Goal: Information Seeking & Learning: Stay updated

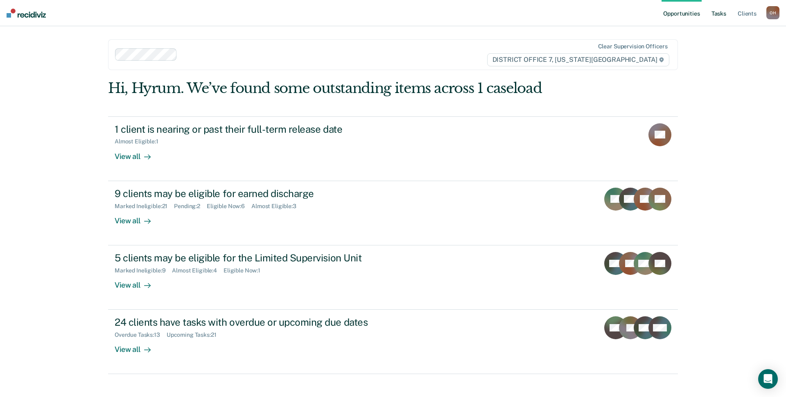
click at [716, 15] on link "Tasks" at bounding box center [719, 13] width 18 height 26
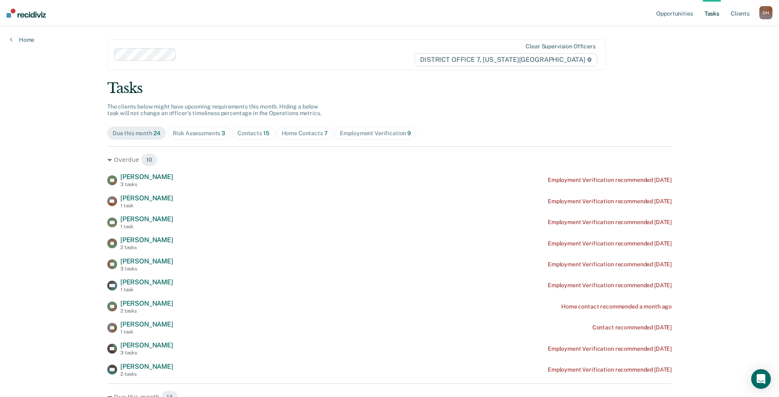
click at [259, 137] on span "Contacts 15" at bounding box center [253, 133] width 43 height 13
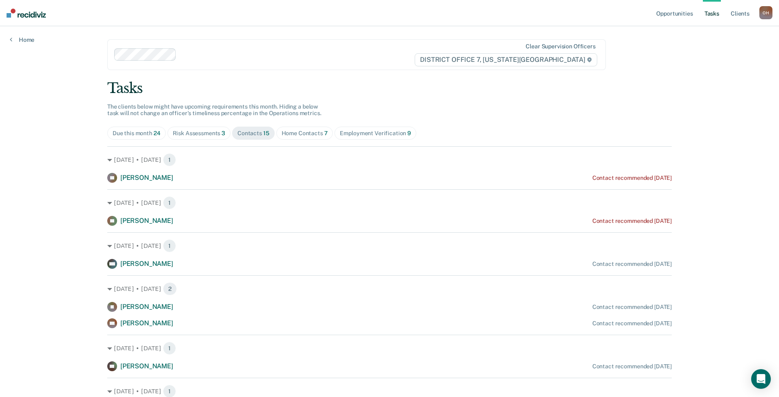
click at [287, 133] on div "Home Contacts 7" at bounding box center [305, 133] width 46 height 7
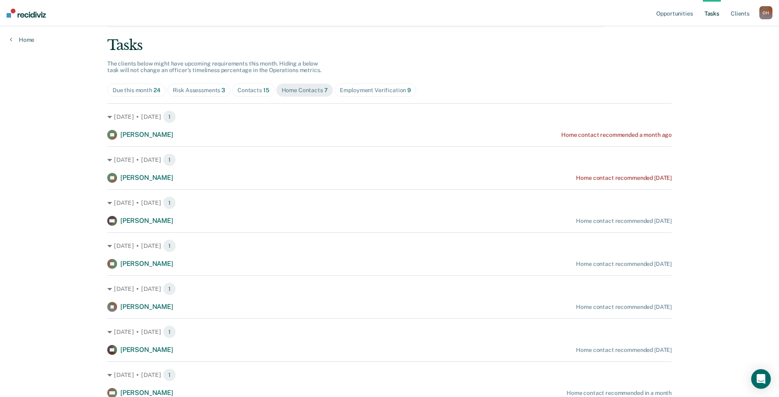
scroll to position [44, 0]
click at [183, 87] on div "Risk Assessments 3" at bounding box center [199, 89] width 53 height 7
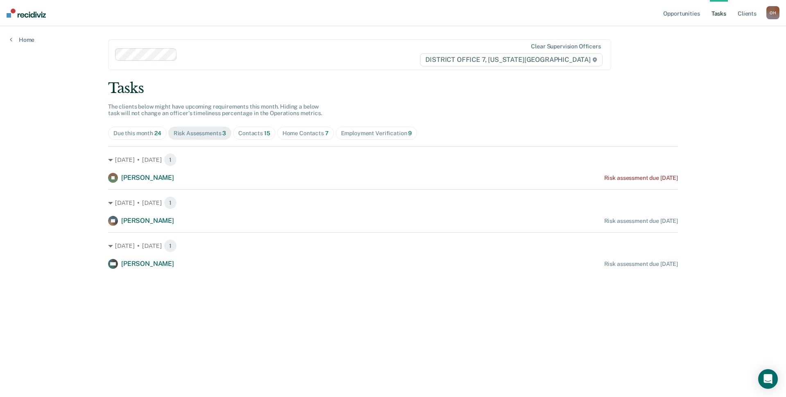
click at [262, 135] on div "Contacts 15" at bounding box center [254, 133] width 32 height 7
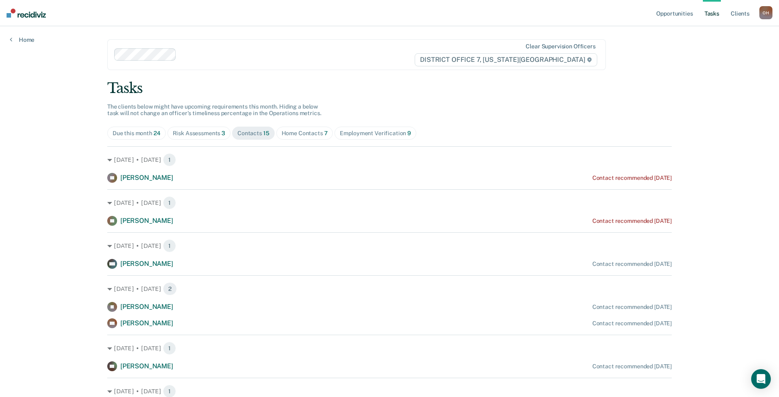
click at [317, 127] on span "Home Contacts 7" at bounding box center [304, 133] width 57 height 13
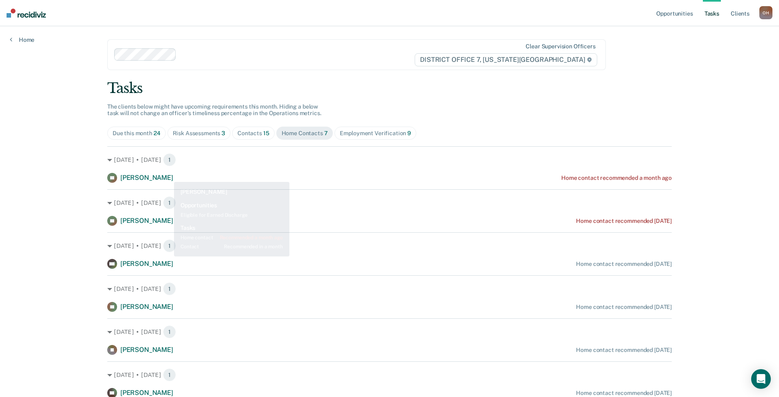
click at [176, 140] on div "Tasks The clients below might have upcoming requirements this month. Hiding a b…" at bounding box center [389, 260] width 565 height 361
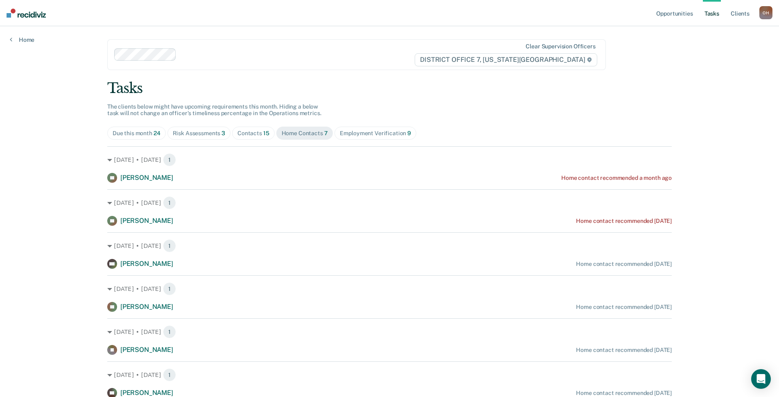
click at [177, 138] on span "Risk Assessments 3" at bounding box center [198, 133] width 63 height 13
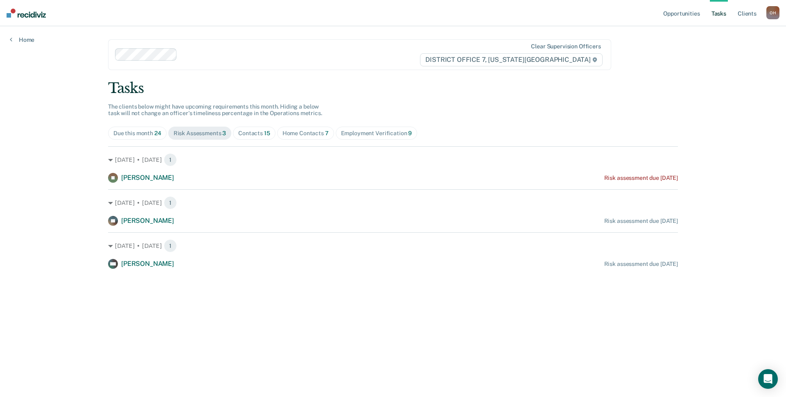
click at [139, 138] on span "Due this month 24" at bounding box center [137, 133] width 59 height 13
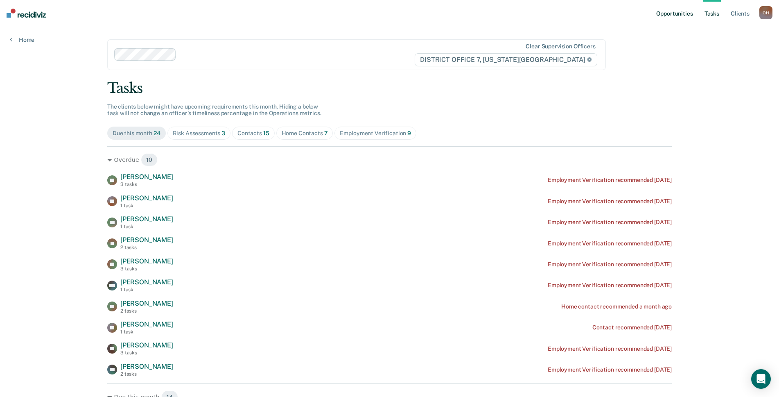
click at [688, 16] on link "Opportunities" at bounding box center [675, 13] width 40 height 26
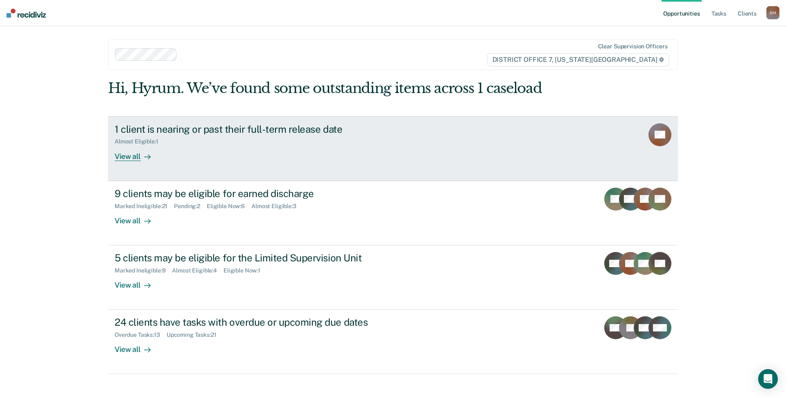
click at [152, 163] on link "1 client is nearing or past their full-term release date Almost Eligible : 1 Vi…" at bounding box center [393, 148] width 570 height 65
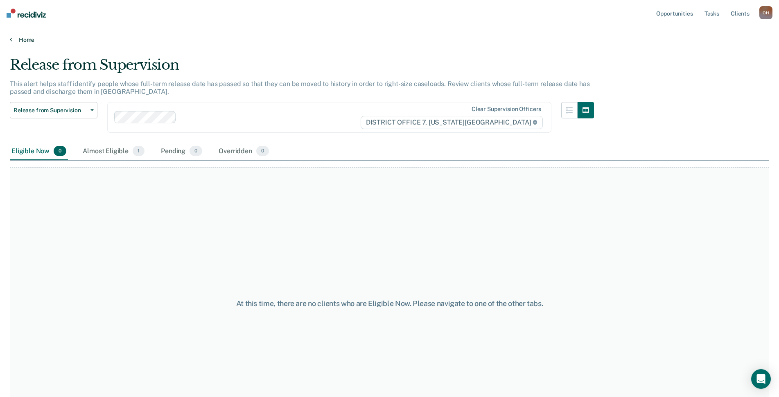
click at [27, 43] on link "Home" at bounding box center [390, 39] width 760 height 7
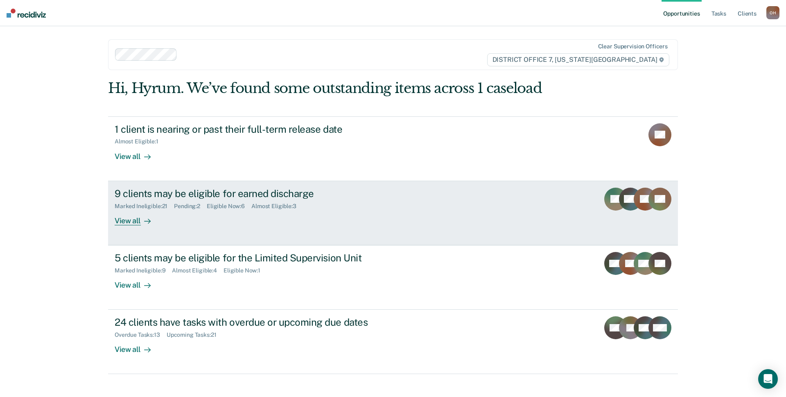
click at [158, 195] on div "9 clients may be eligible for earned discharge" at bounding box center [258, 194] width 287 height 12
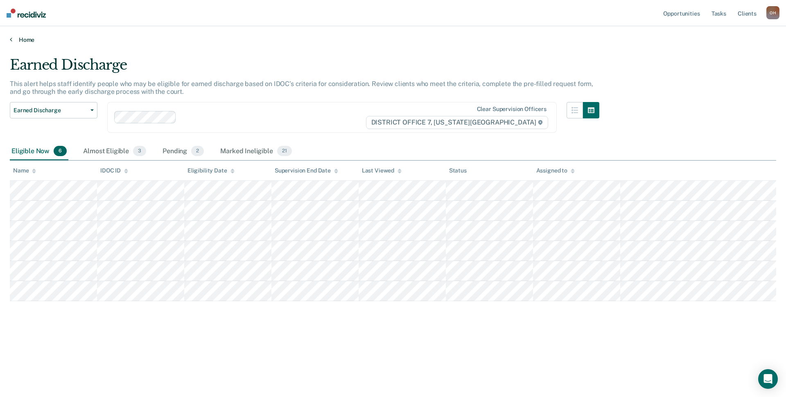
click at [19, 42] on link "Home" at bounding box center [393, 39] width 767 height 7
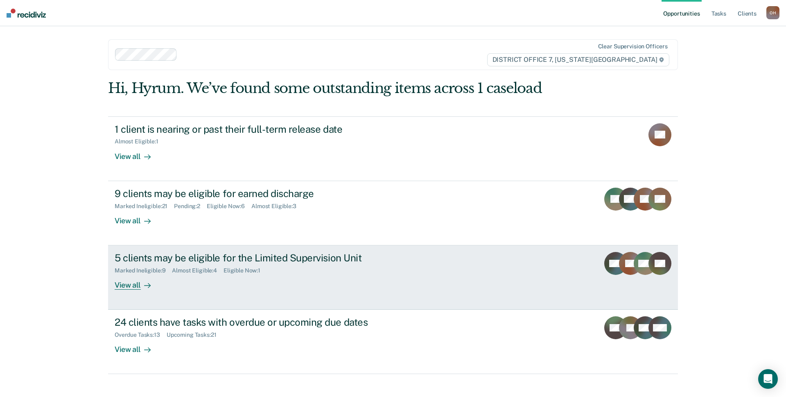
click at [174, 267] on div "Almost Eligible : 4" at bounding box center [198, 270] width 52 height 7
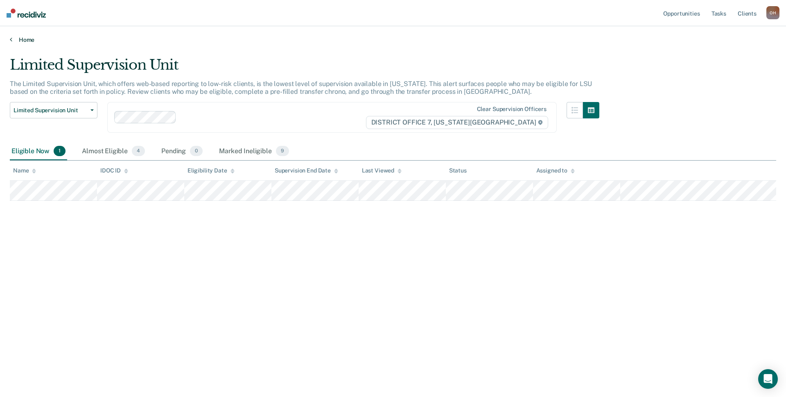
click at [14, 36] on link "Home" at bounding box center [393, 39] width 767 height 7
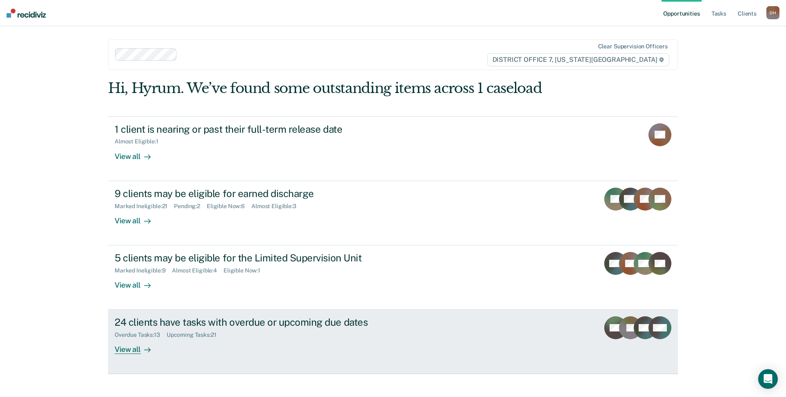
click at [199, 335] on div "Upcoming Tasks : 21" at bounding box center [195, 334] width 57 height 7
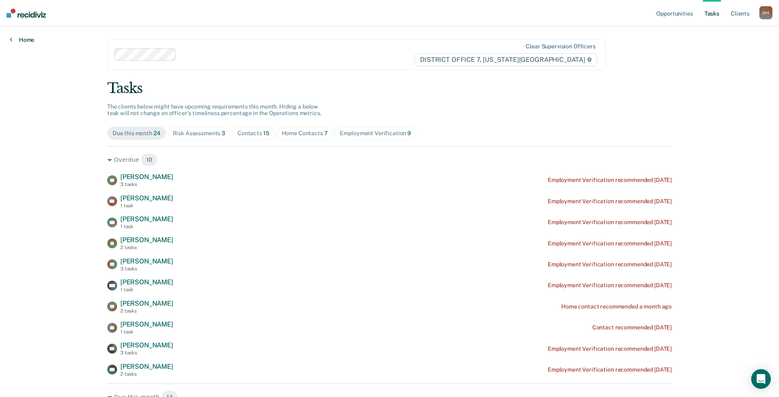
click at [21, 38] on link "Home" at bounding box center [22, 39] width 25 height 7
